Goal: Register for event/course

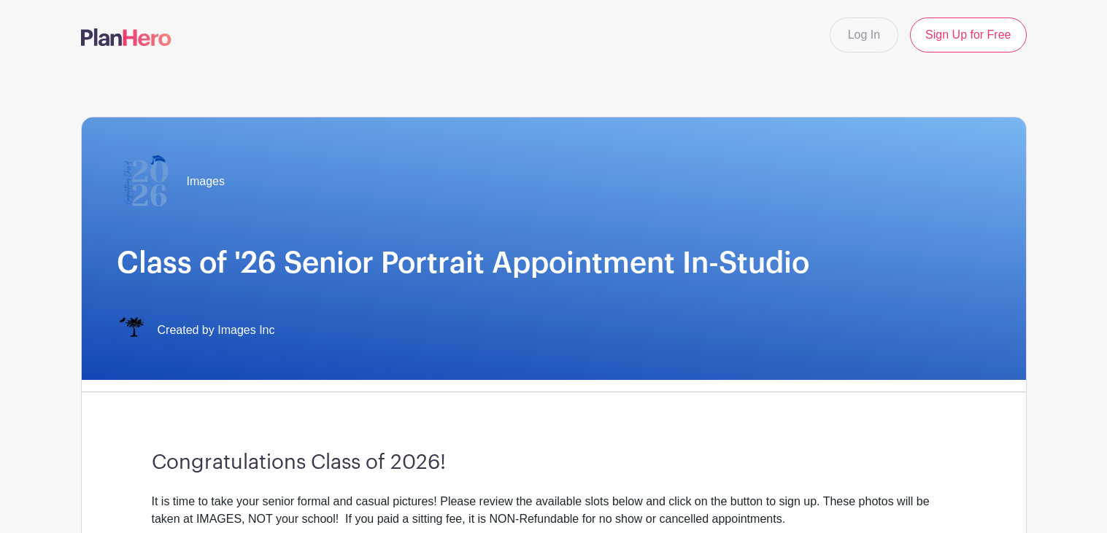
select select "3944"
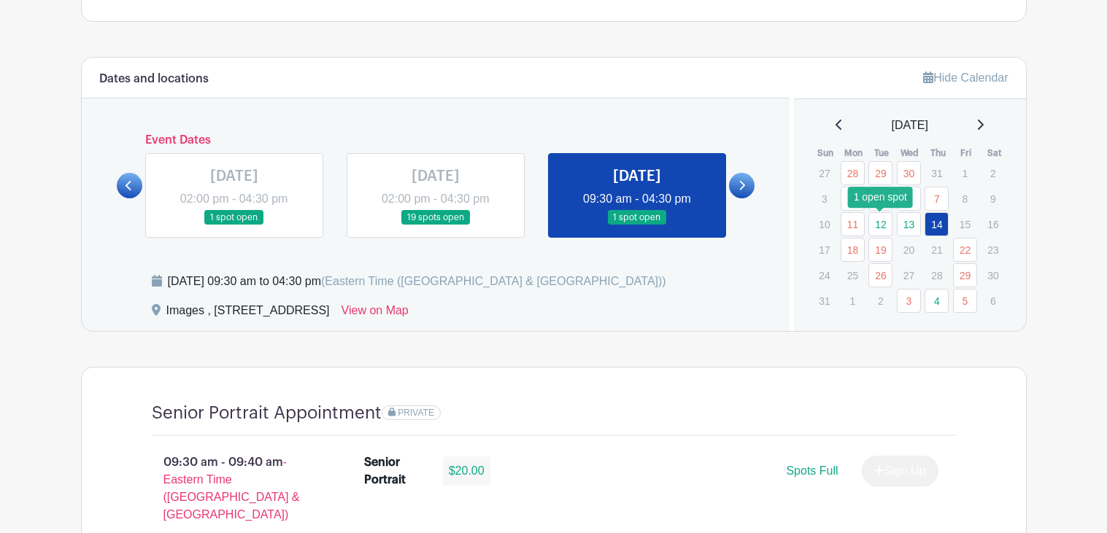
click at [874, 228] on link "12" at bounding box center [880, 224] width 24 height 24
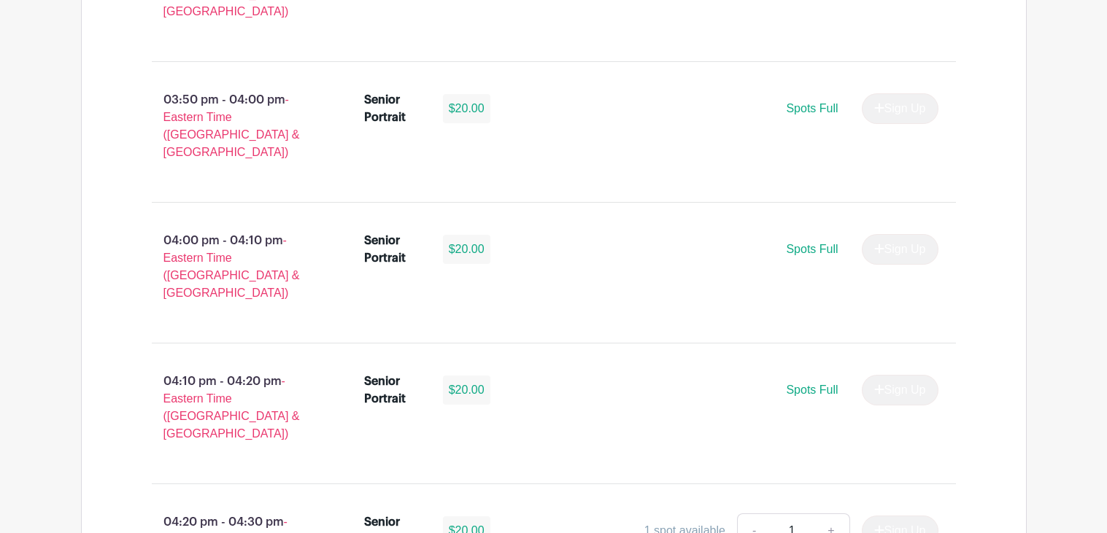
scroll to position [2623, 0]
click at [681, 523] on div "1 spot available" at bounding box center [684, 532] width 81 height 18
click at [827, 515] on link "+" at bounding box center [831, 532] width 36 height 35
click at [753, 515] on link "-" at bounding box center [754, 532] width 34 height 35
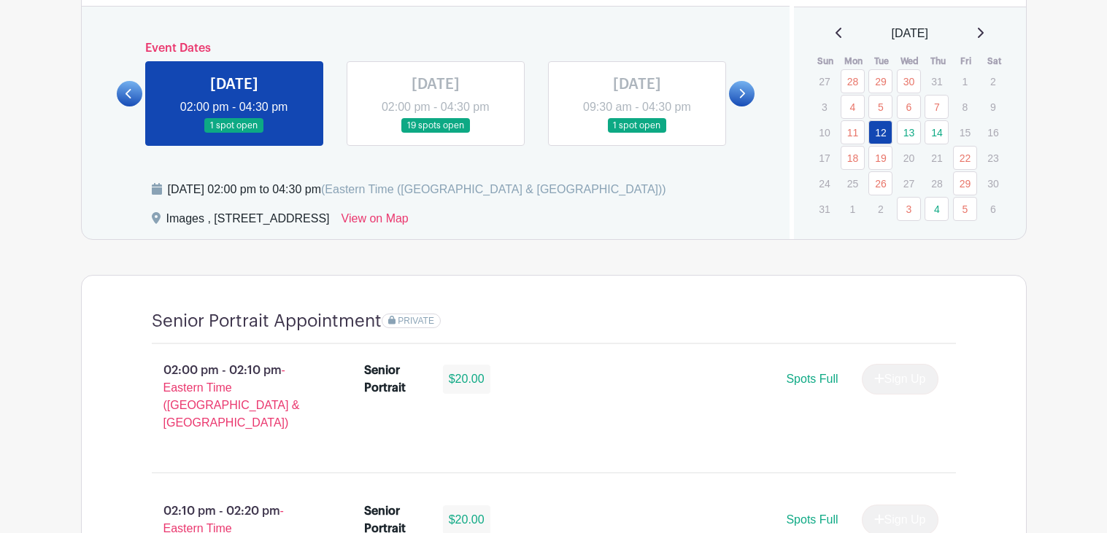
scroll to position [801, 0]
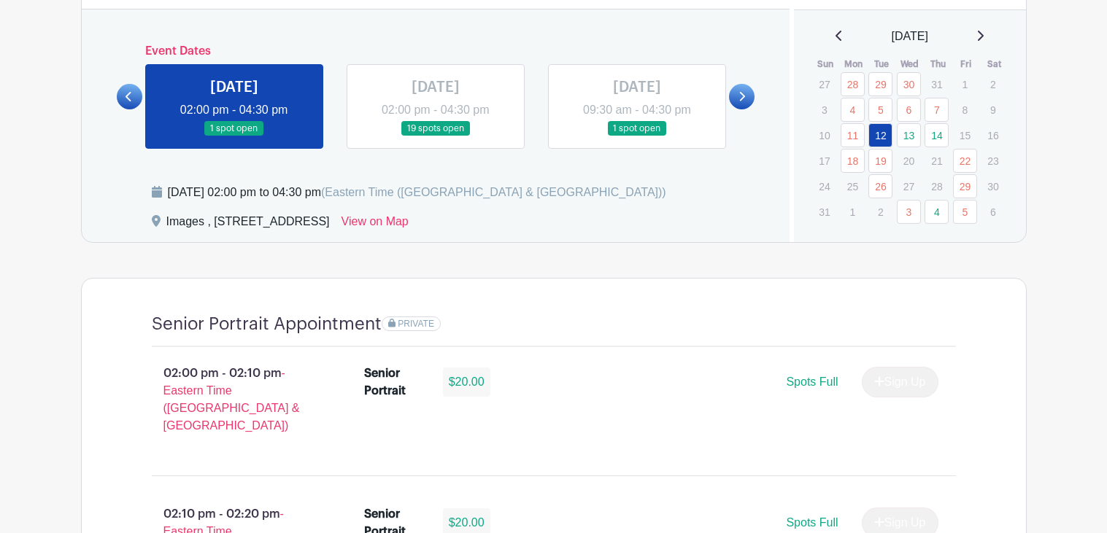
click at [743, 101] on icon at bounding box center [742, 96] width 7 height 11
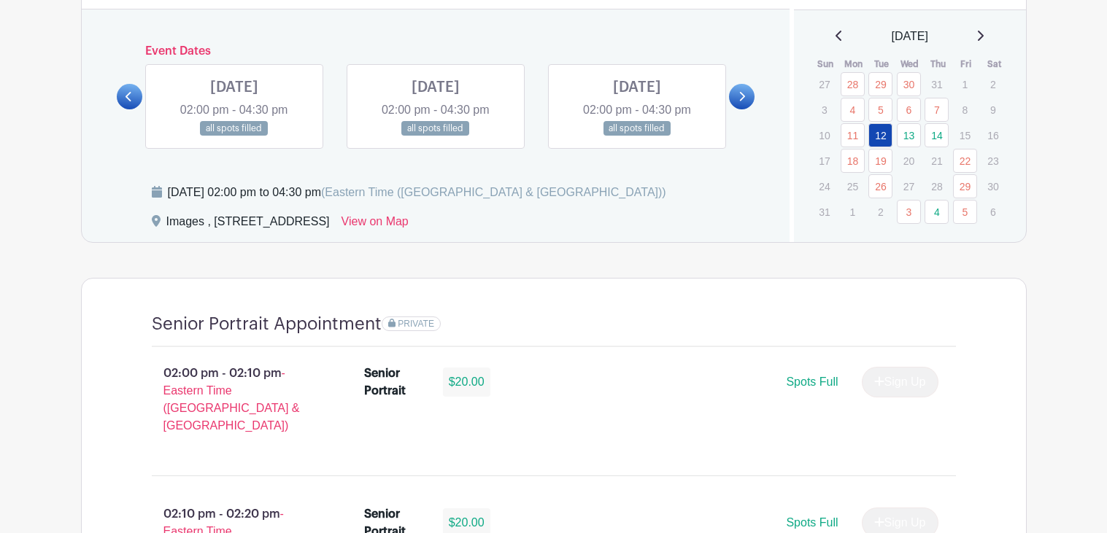
click at [743, 101] on icon at bounding box center [742, 96] width 7 height 11
click at [939, 212] on link "4" at bounding box center [937, 212] width 24 height 24
click at [739, 92] on icon at bounding box center [742, 96] width 7 height 11
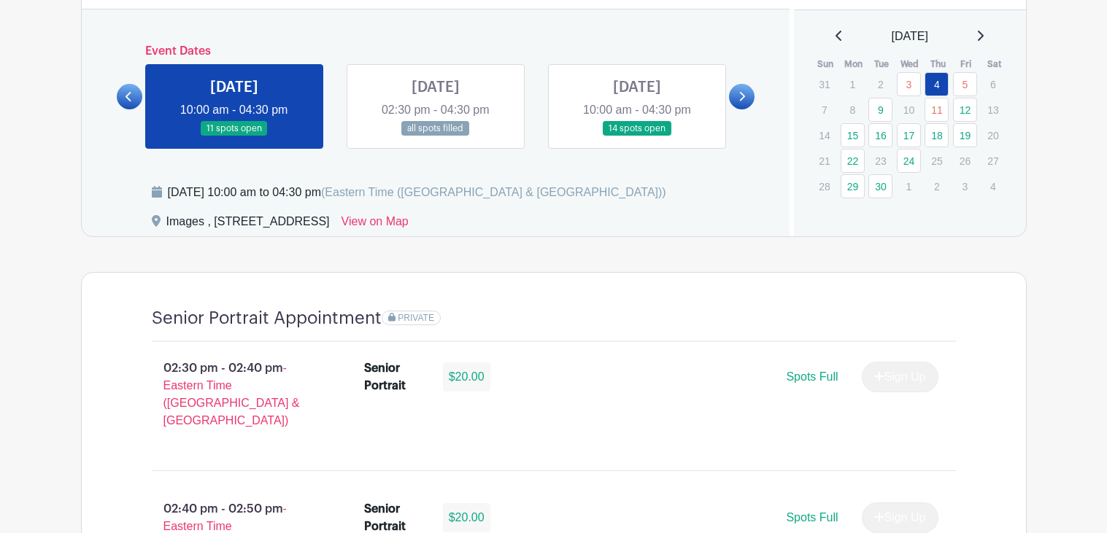
click at [234, 136] on link at bounding box center [234, 136] width 0 height 0
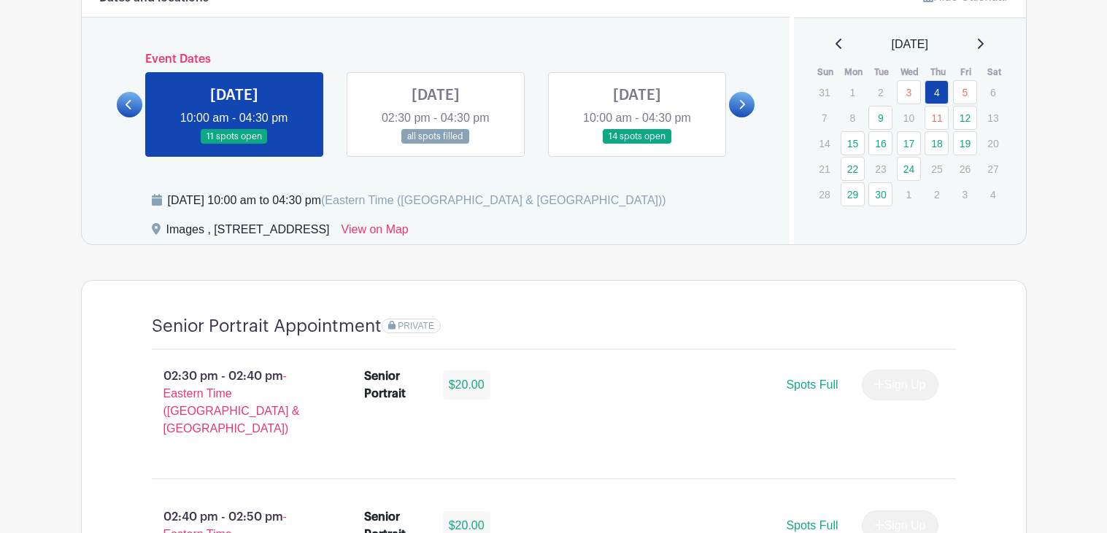
scroll to position [772, 0]
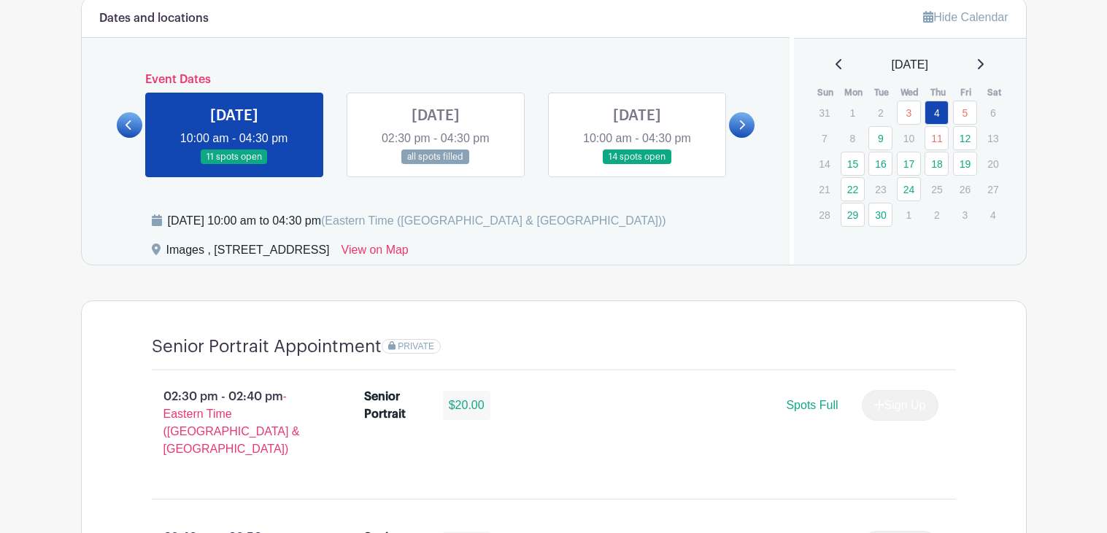
click at [637, 165] on link at bounding box center [637, 165] width 0 height 0
click at [734, 126] on link at bounding box center [742, 125] width 26 height 26
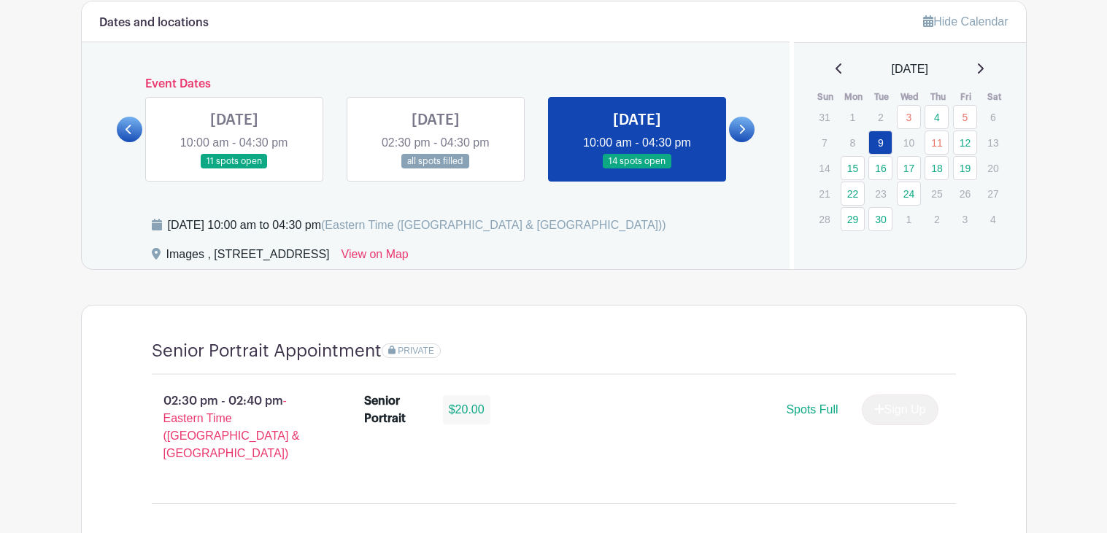
scroll to position [772, 0]
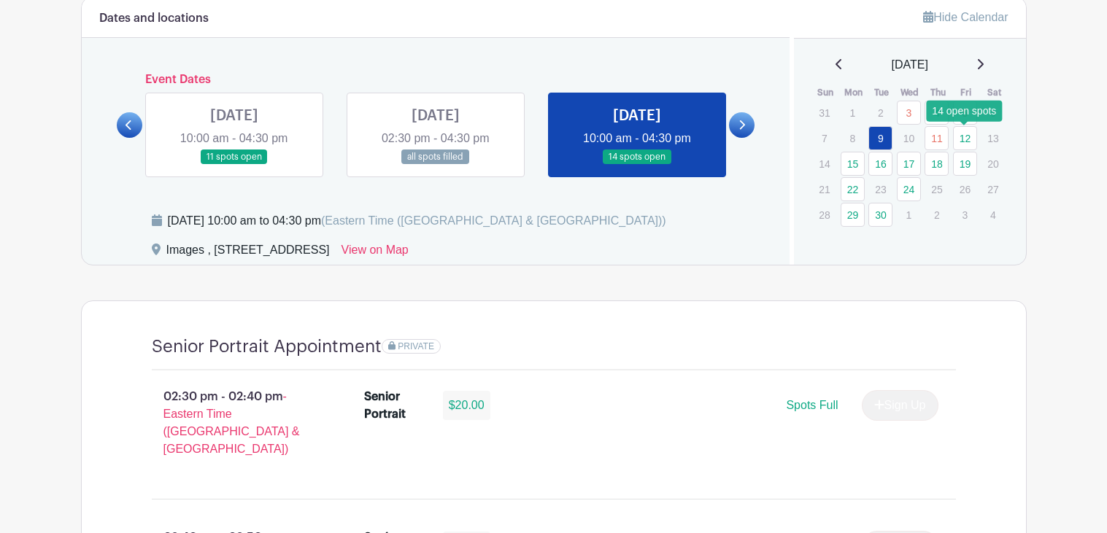
click at [966, 130] on link "12" at bounding box center [965, 138] width 24 height 24
click at [965, 133] on link "12" at bounding box center [965, 138] width 24 height 24
click at [751, 136] on div at bounding box center [742, 125] width 26 height 26
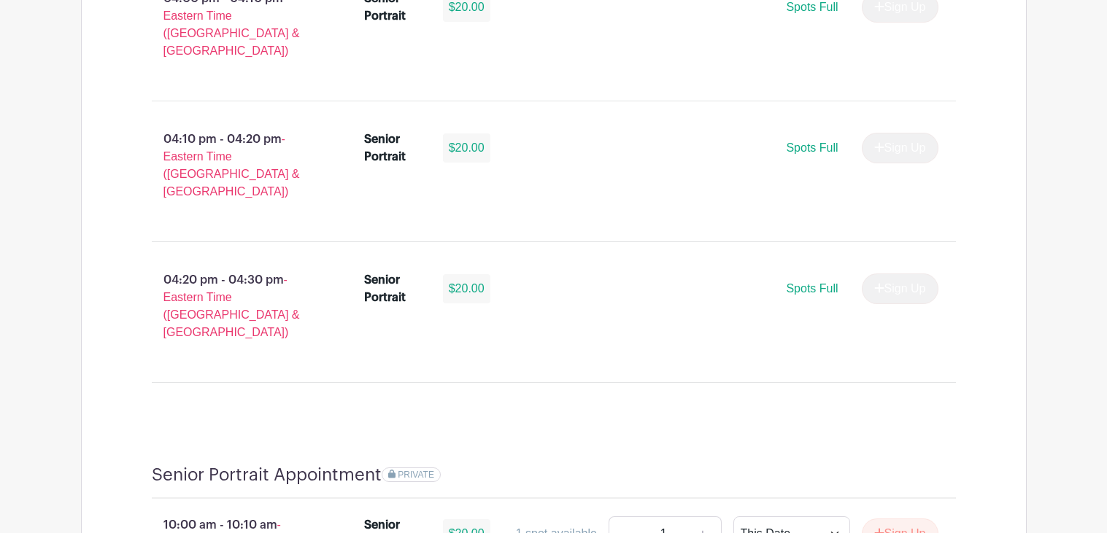
scroll to position [2439, 0]
click at [555, 273] on div "Spots Full Sign Up" at bounding box center [723, 288] width 431 height 31
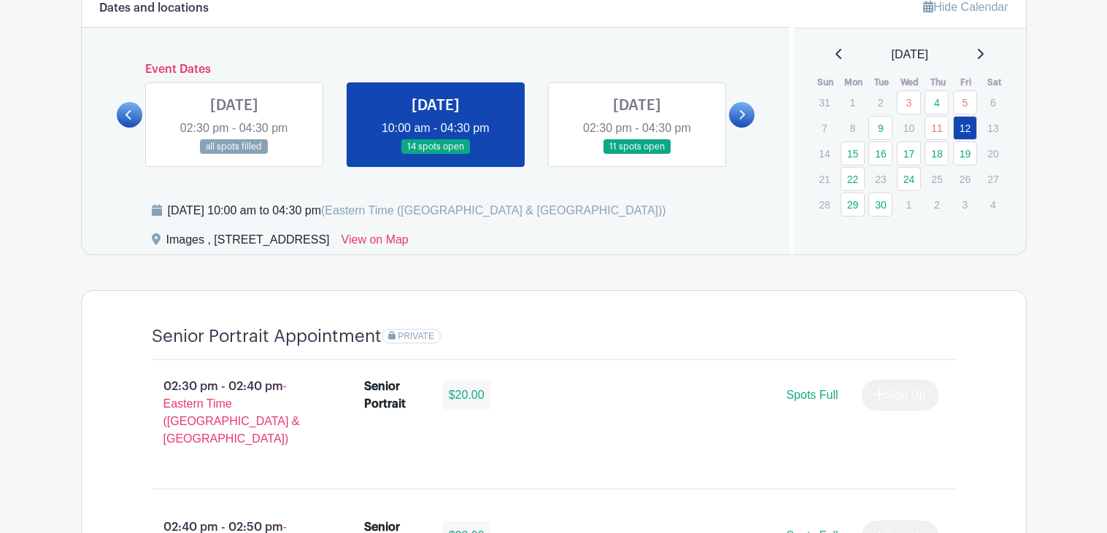
scroll to position [759, 0]
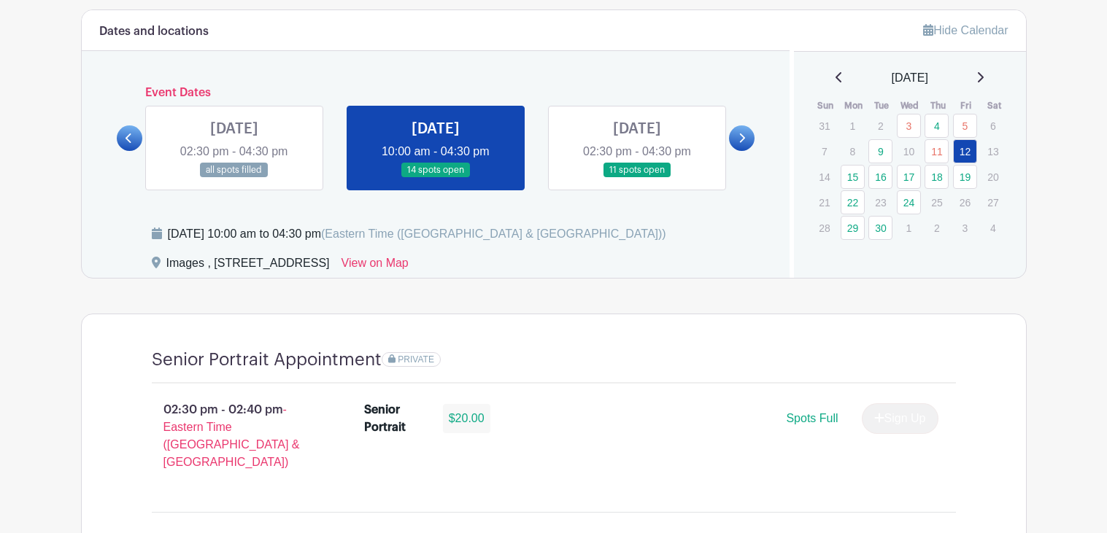
click at [637, 178] on link at bounding box center [637, 178] width 0 height 0
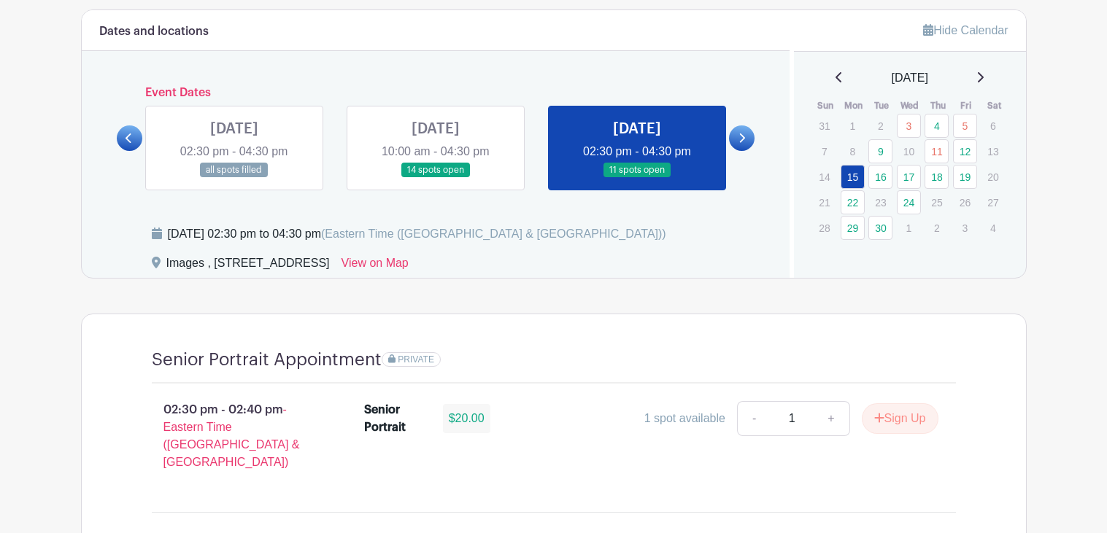
click at [637, 178] on link at bounding box center [637, 178] width 0 height 0
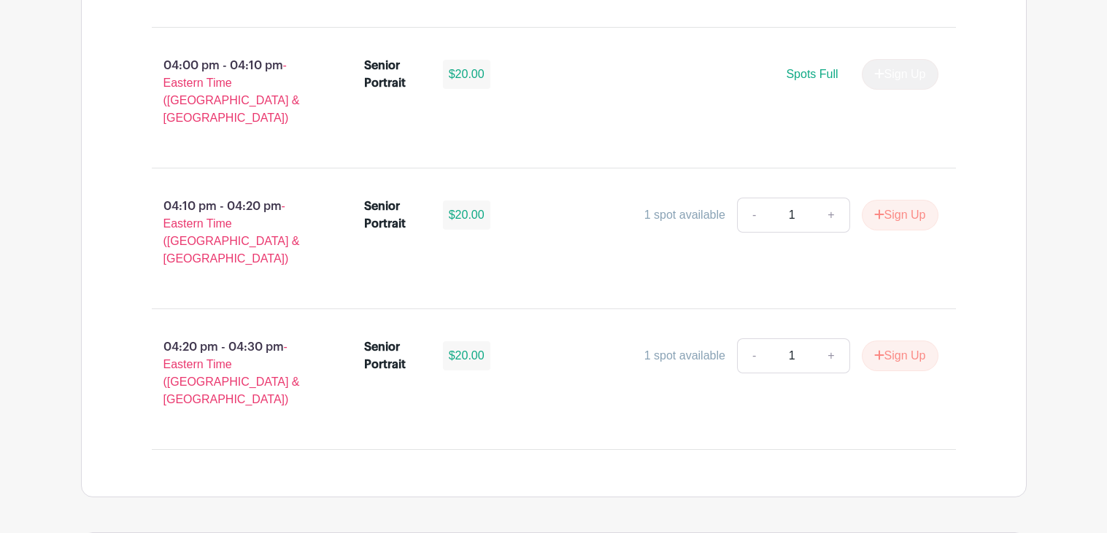
scroll to position [2378, 0]
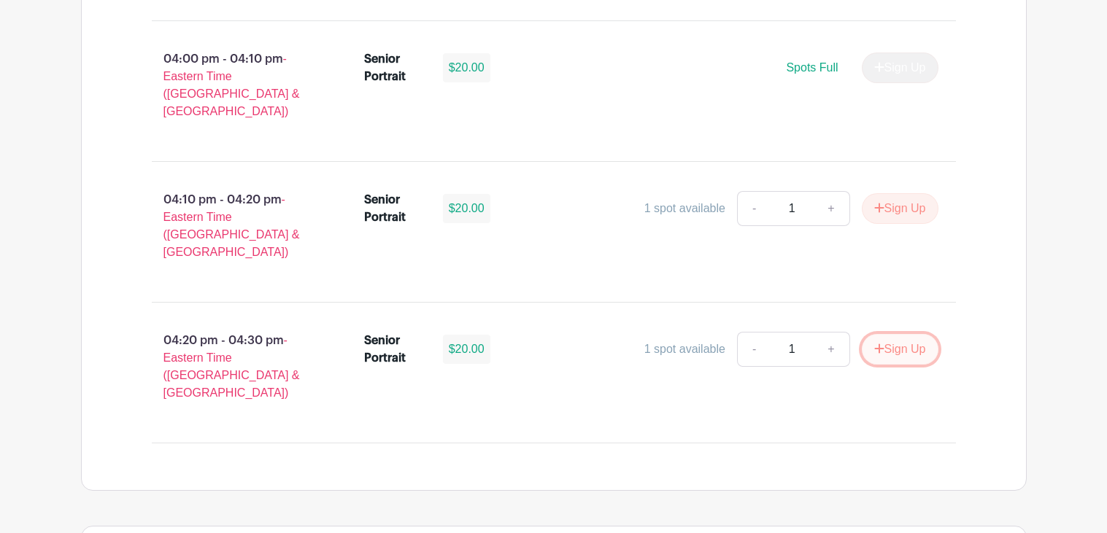
click at [882, 334] on button "Sign Up" at bounding box center [900, 349] width 77 height 31
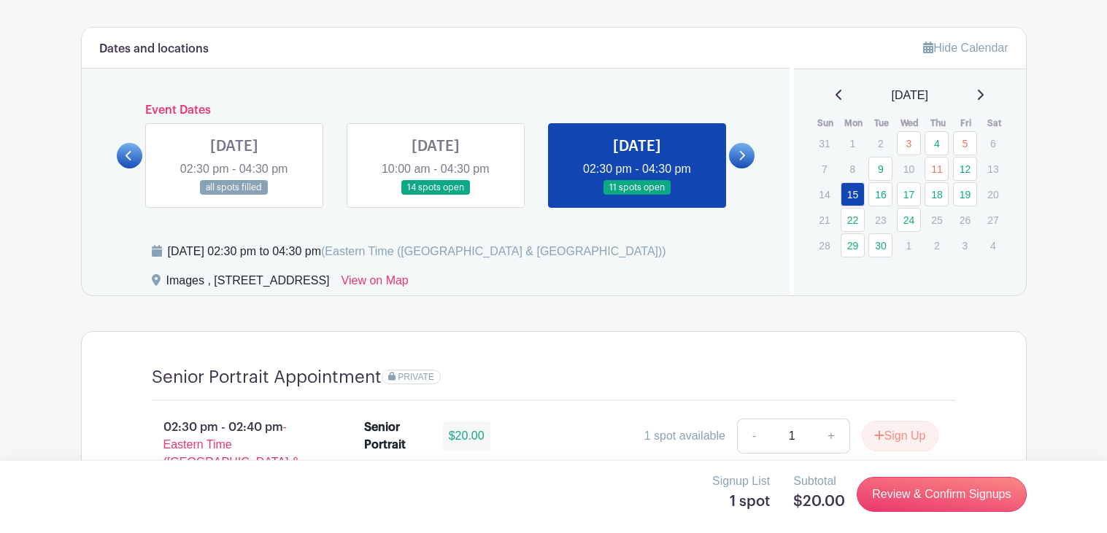
scroll to position [785, 0]
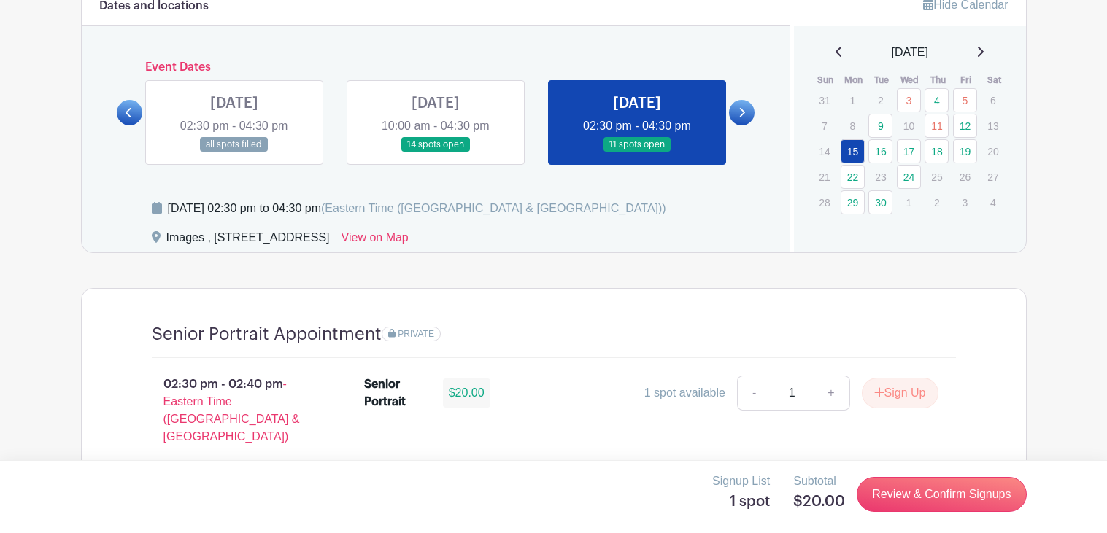
click at [137, 111] on link at bounding box center [130, 113] width 26 height 26
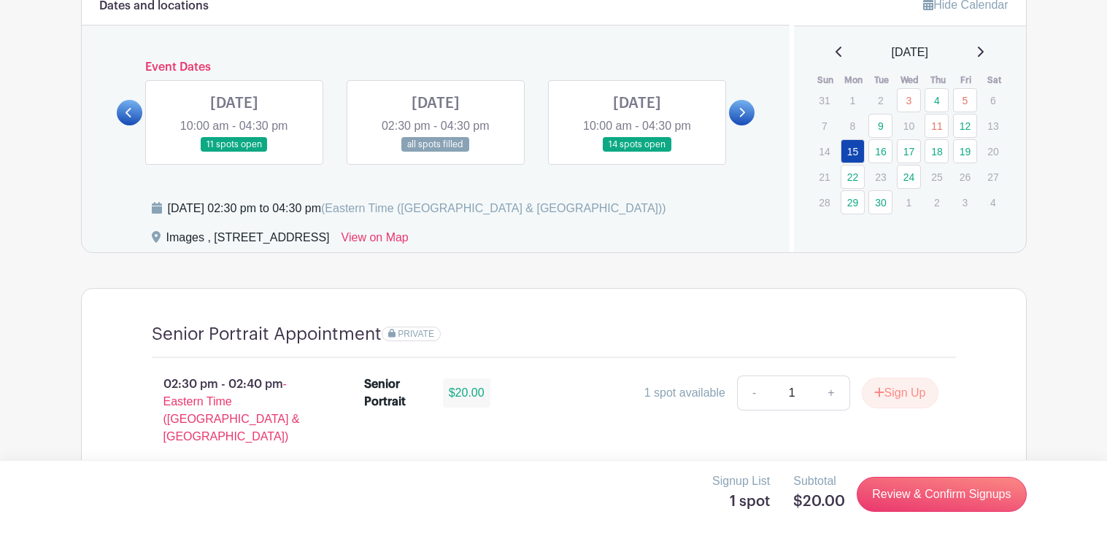
click at [137, 111] on link at bounding box center [130, 113] width 26 height 26
click at [744, 111] on icon at bounding box center [743, 112] width 6 height 9
click at [234, 153] on link at bounding box center [234, 153] width 0 height 0
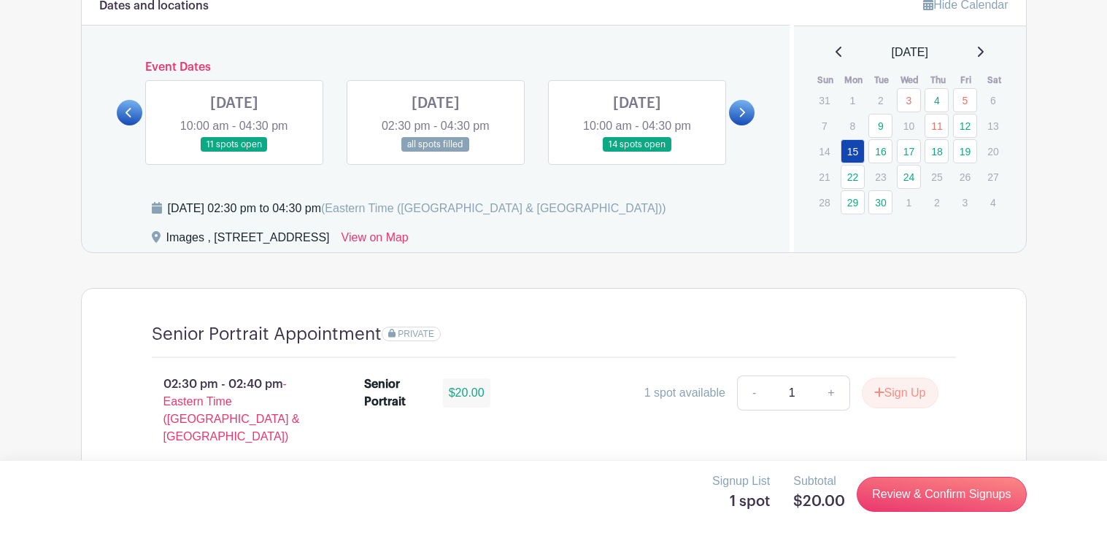
click at [234, 153] on link at bounding box center [234, 153] width 0 height 0
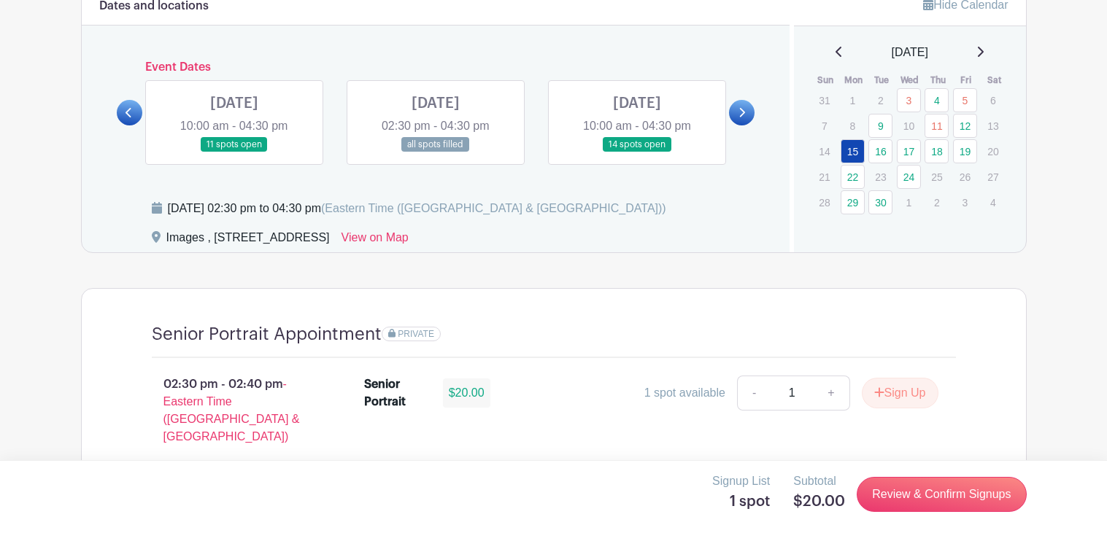
click at [234, 153] on link at bounding box center [234, 153] width 0 height 0
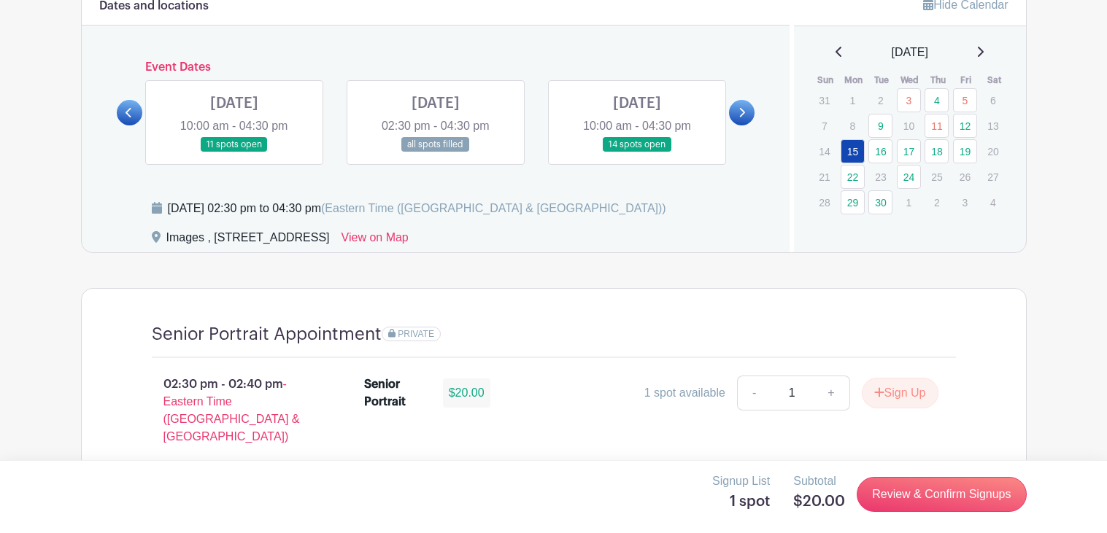
click at [234, 153] on link at bounding box center [234, 153] width 0 height 0
click at [937, 95] on link "4" at bounding box center [937, 100] width 24 height 24
click at [938, 101] on link "4" at bounding box center [937, 100] width 24 height 24
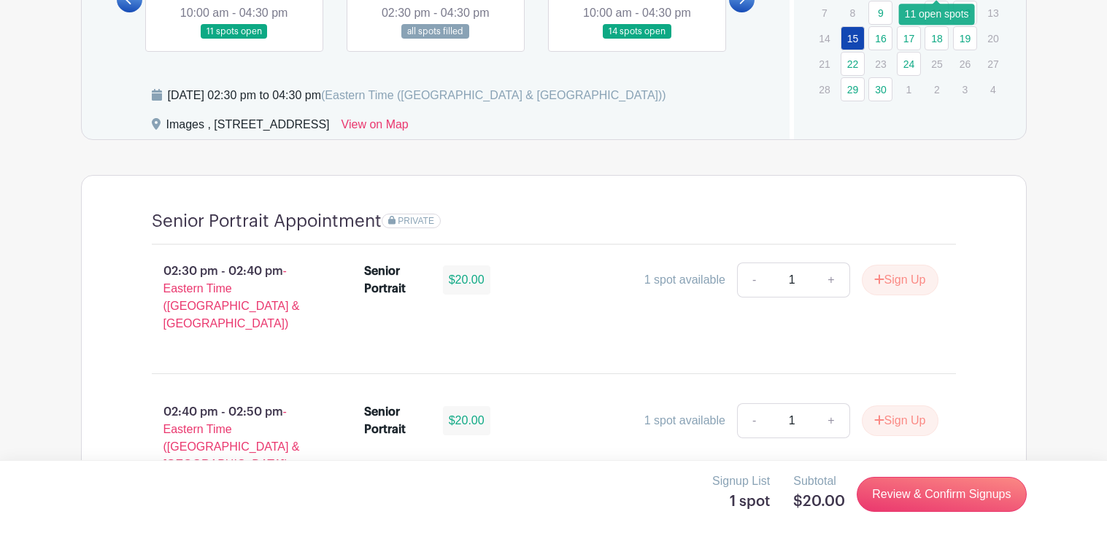
scroll to position [899, 0]
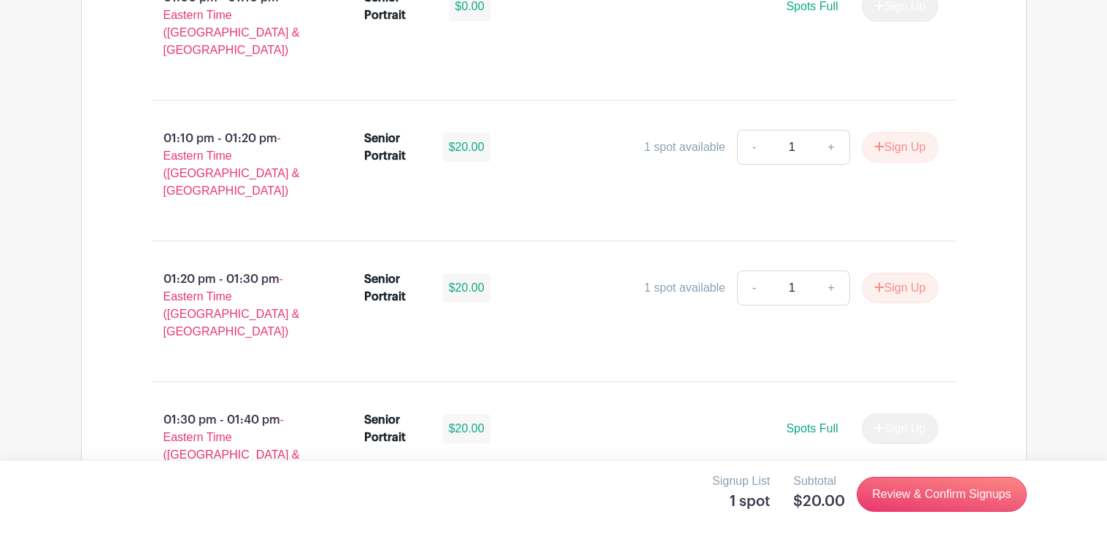
scroll to position [4373, 0]
